Goal: Task Accomplishment & Management: Use online tool/utility

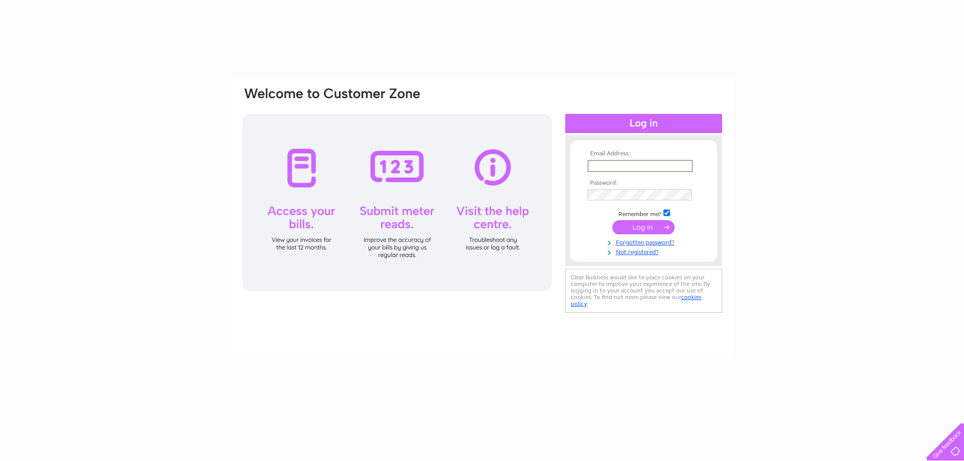
click at [619, 162] on input "text" at bounding box center [640, 166] width 105 height 12
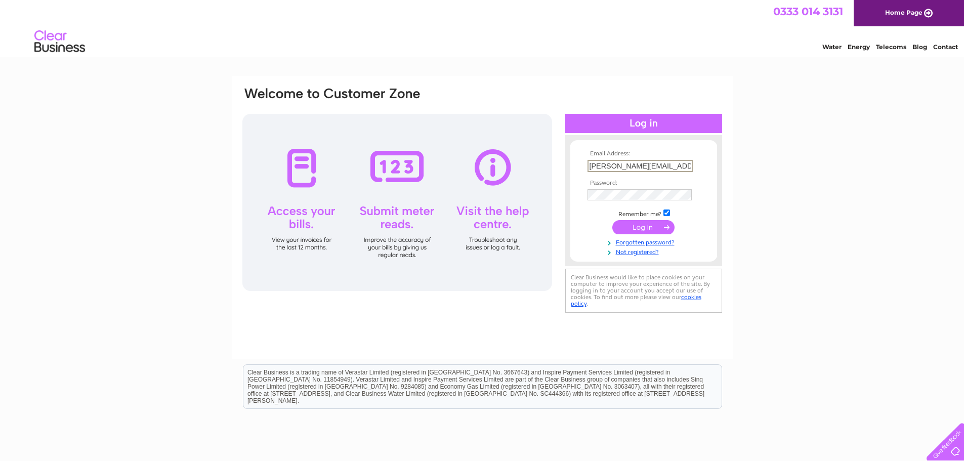
type input "glen@mcmurchywind.com"
click at [613, 220] on input "submit" at bounding box center [644, 227] width 62 height 14
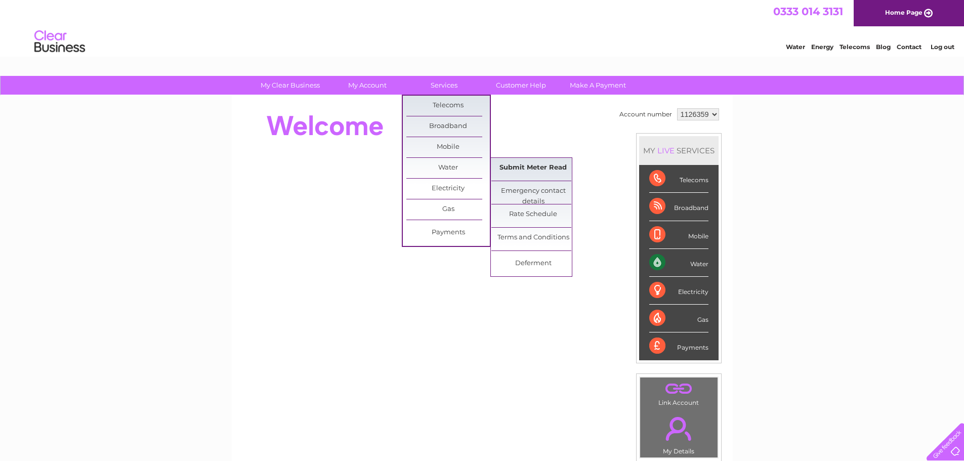
click at [516, 167] on link "Submit Meter Read" at bounding box center [534, 168] width 84 height 20
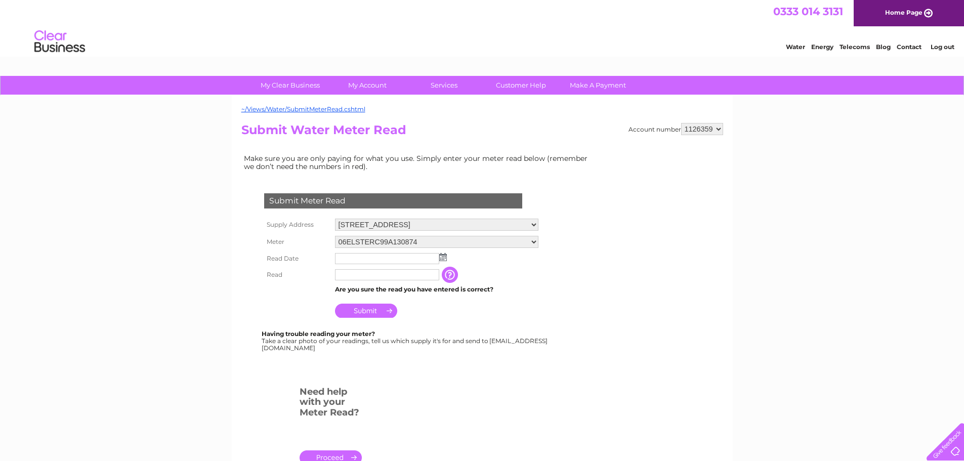
click at [361, 278] on input "text" at bounding box center [387, 274] width 104 height 11
type input "6058"
click at [440, 258] on img at bounding box center [443, 257] width 8 height 8
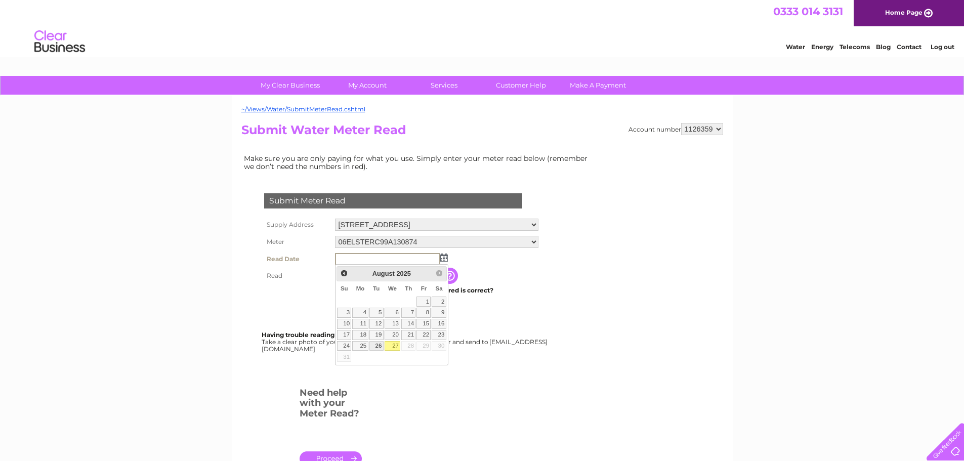
click at [379, 345] on link "26" at bounding box center [377, 346] width 14 height 10
type input "[DATE]"
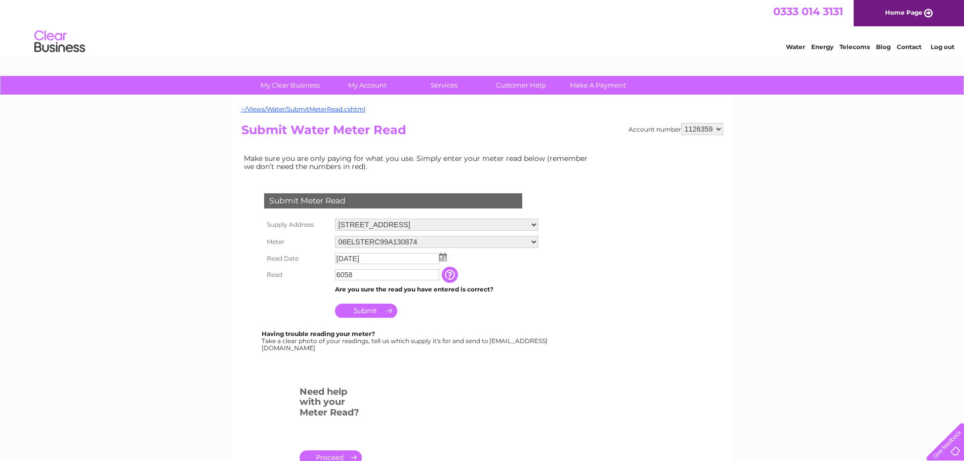
click at [368, 316] on input "Submit" at bounding box center [366, 311] width 62 height 14
